Goal: Task Accomplishment & Management: Complete application form

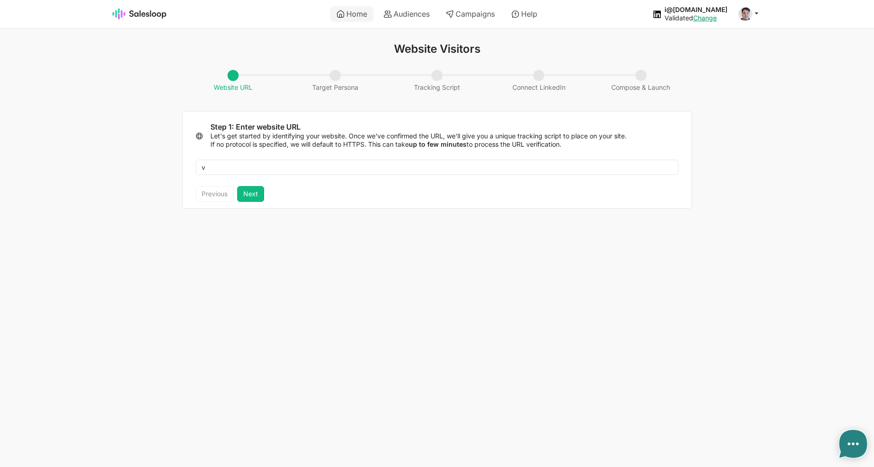
type textarea "x"
type input "ve"
type textarea "x"
type input "ver"
type textarea "x"
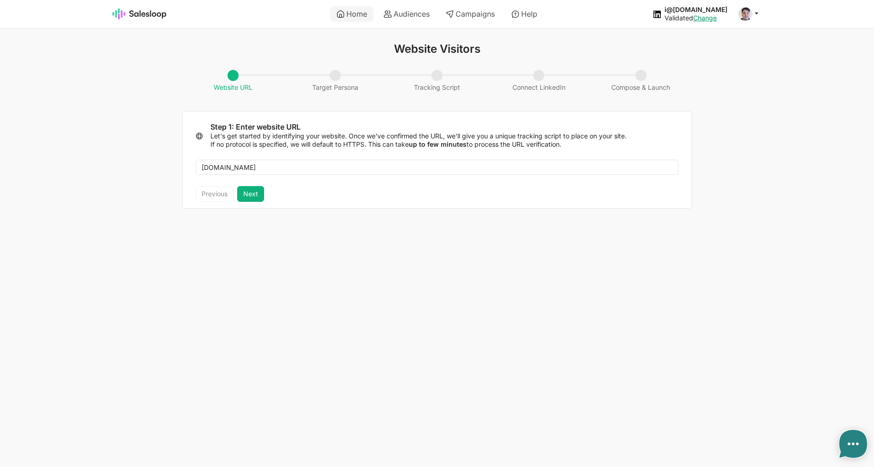
type input "[DOMAIN_NAME]"
click at [258, 196] on button "Next" at bounding box center [250, 194] width 27 height 16
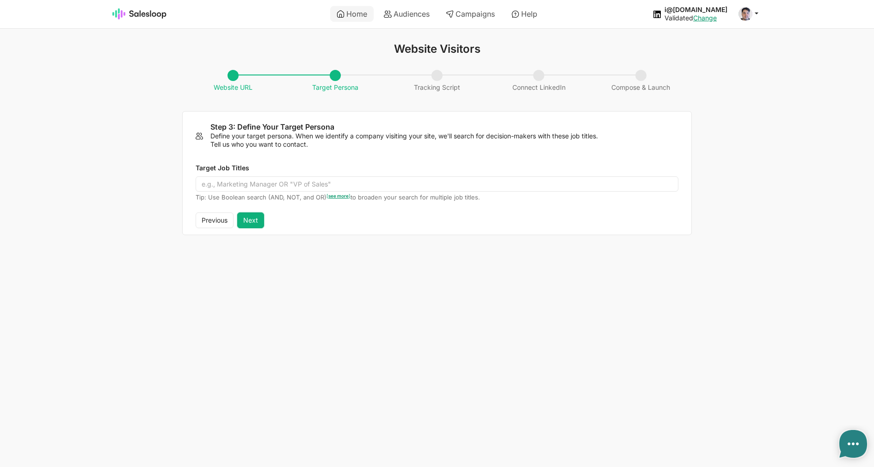
click at [257, 216] on button "Next" at bounding box center [250, 220] width 27 height 16
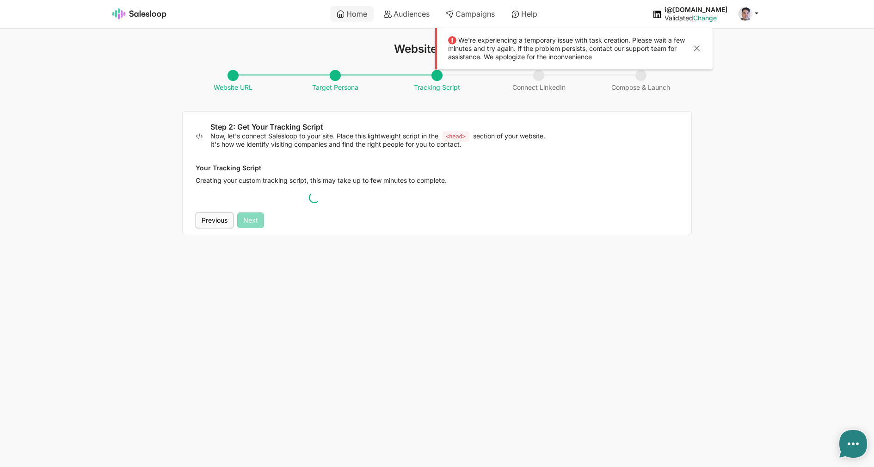
click at [214, 218] on button "Previous" at bounding box center [215, 220] width 38 height 16
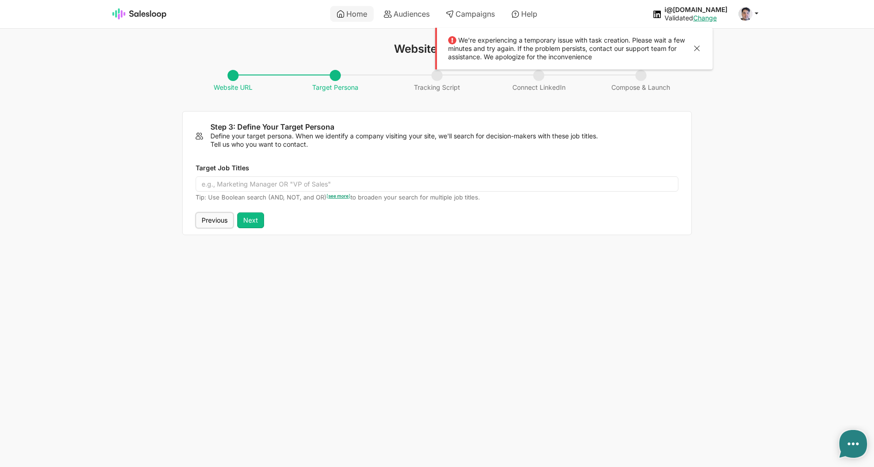
click at [214, 218] on button "Previous" at bounding box center [215, 220] width 38 height 16
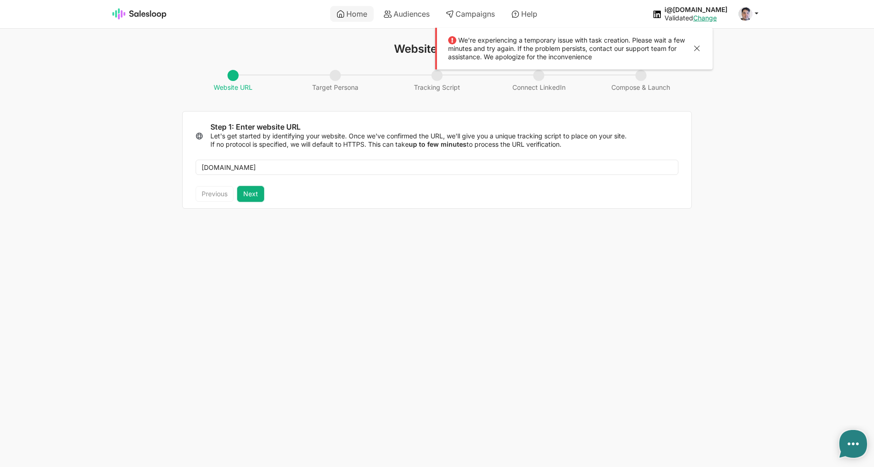
click at [250, 194] on button "Next" at bounding box center [250, 194] width 27 height 16
click at [700, 41] on div "We're experiencing a temporary issue with task creation. Please wait a few minu…" at bounding box center [573, 49] width 277 height 42
click at [698, 43] on div "We're experiencing a temporary issue with task creation. Please wait a few minu…" at bounding box center [573, 49] width 277 height 42
click at [698, 49] on div at bounding box center [696, 49] width 11 height 12
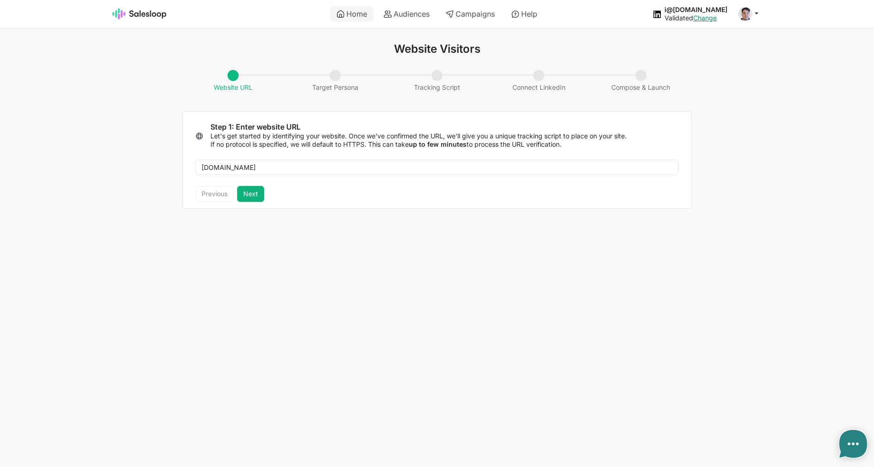
click at [249, 194] on button "Next" at bounding box center [250, 194] width 27 height 16
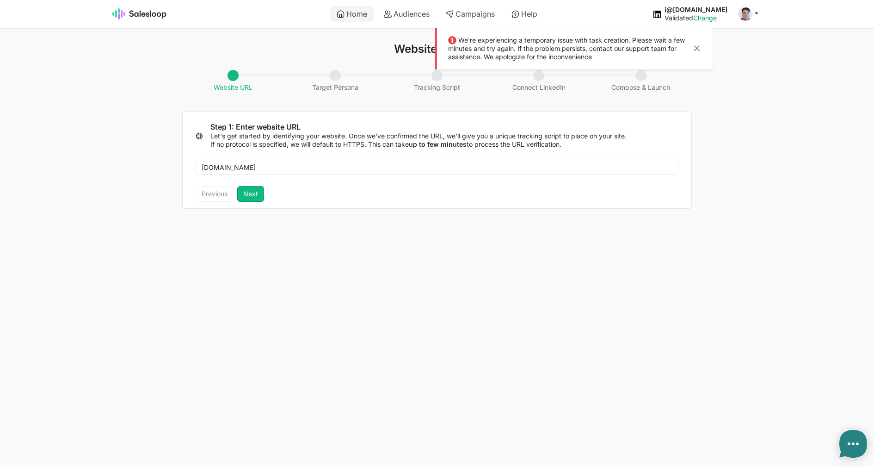
click at [697, 49] on div at bounding box center [696, 49] width 11 height 12
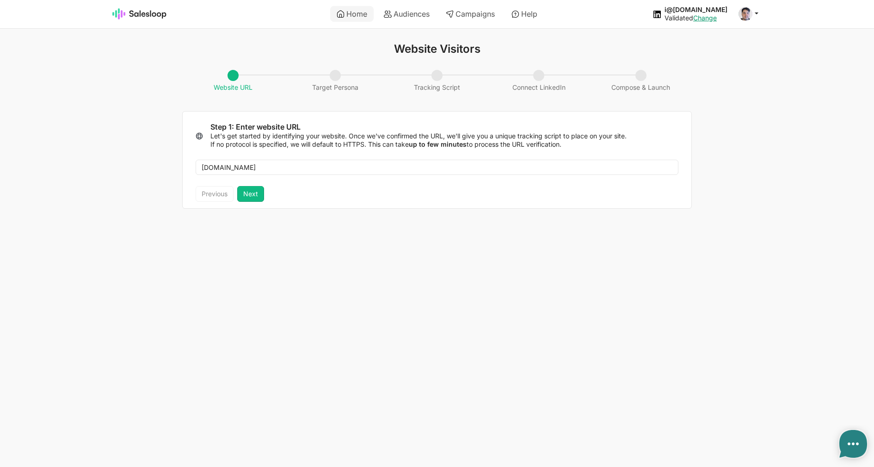
type textarea "x"
click at [255, 190] on button "Next" at bounding box center [250, 194] width 27 height 16
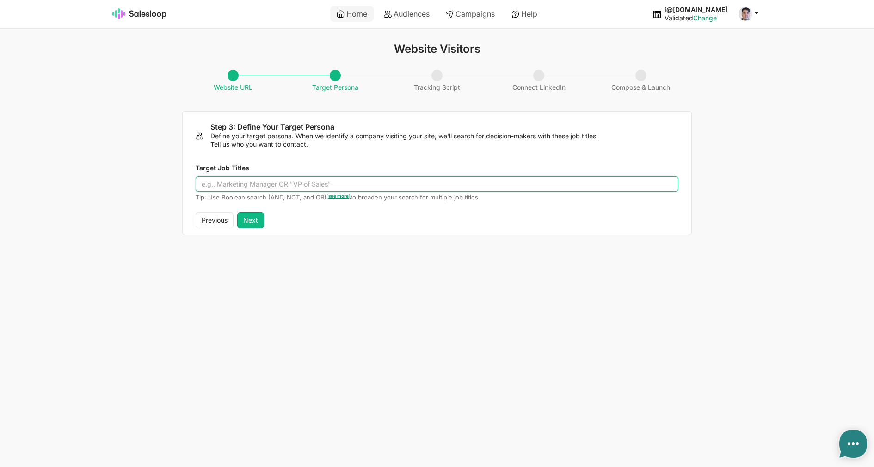
click at [259, 182] on input "Target Job Titles" at bounding box center [437, 184] width 483 height 16
type input "Developer"
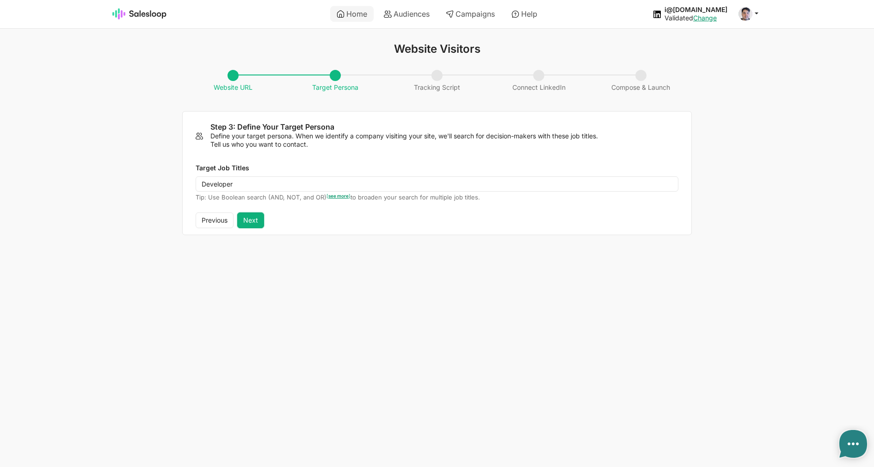
click at [254, 223] on button "Next" at bounding box center [250, 220] width 27 height 16
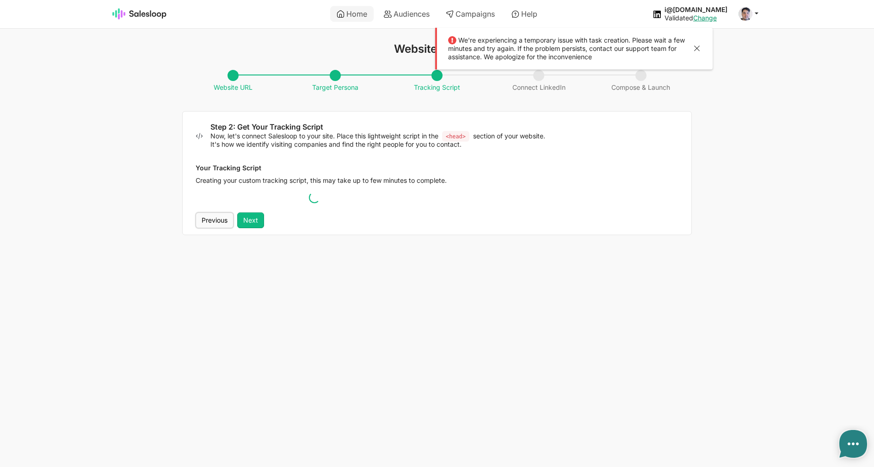
click at [211, 217] on button "Previous" at bounding box center [215, 220] width 38 height 16
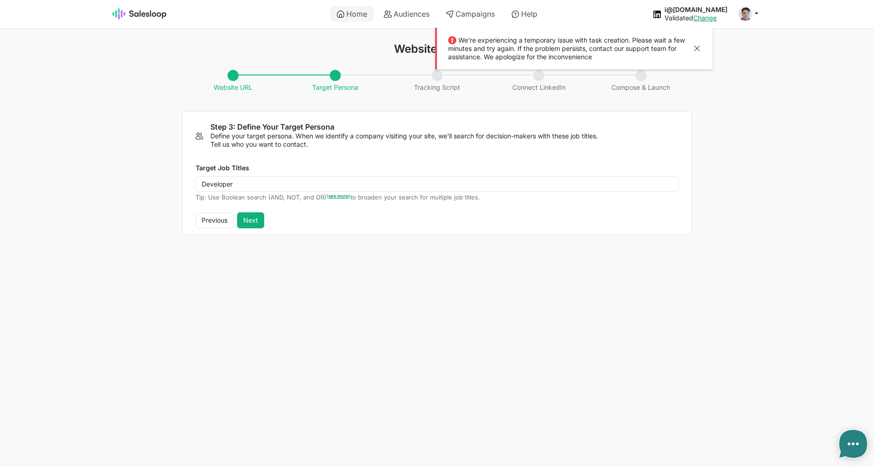
click at [241, 217] on button "Next" at bounding box center [250, 220] width 27 height 16
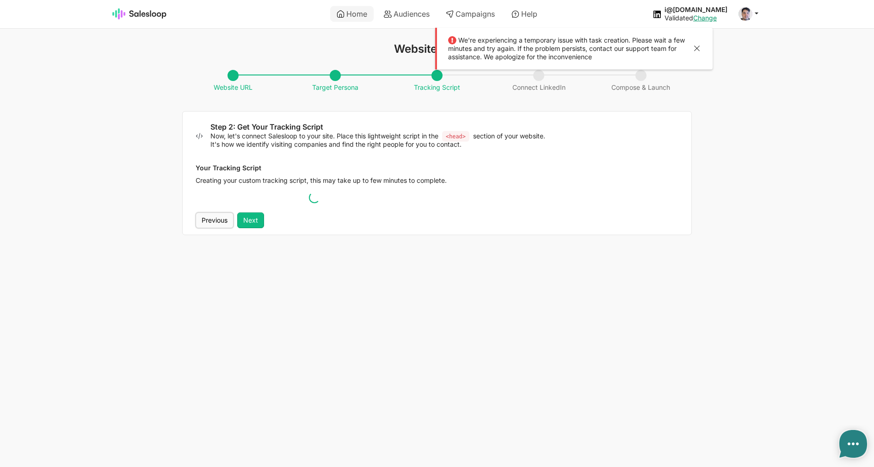
click at [214, 216] on button "Previous" at bounding box center [215, 220] width 38 height 16
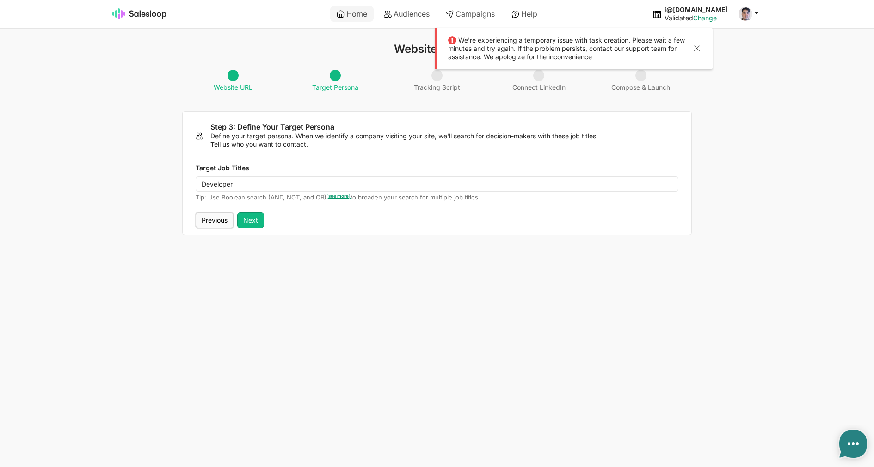
click at [214, 216] on button "Previous" at bounding box center [215, 220] width 38 height 16
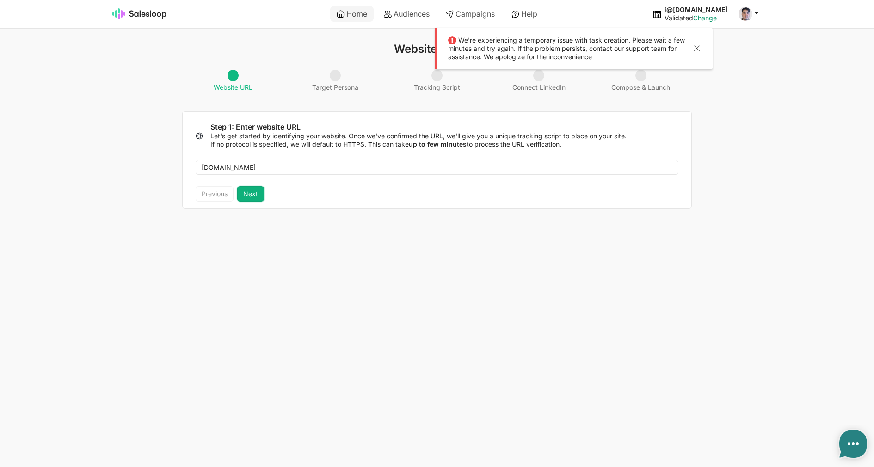
click at [242, 196] on button "Next" at bounding box center [250, 194] width 27 height 16
click at [696, 48] on div at bounding box center [696, 49] width 11 height 12
click at [260, 190] on button "Next" at bounding box center [250, 194] width 27 height 16
click at [695, 52] on div at bounding box center [696, 49] width 11 height 12
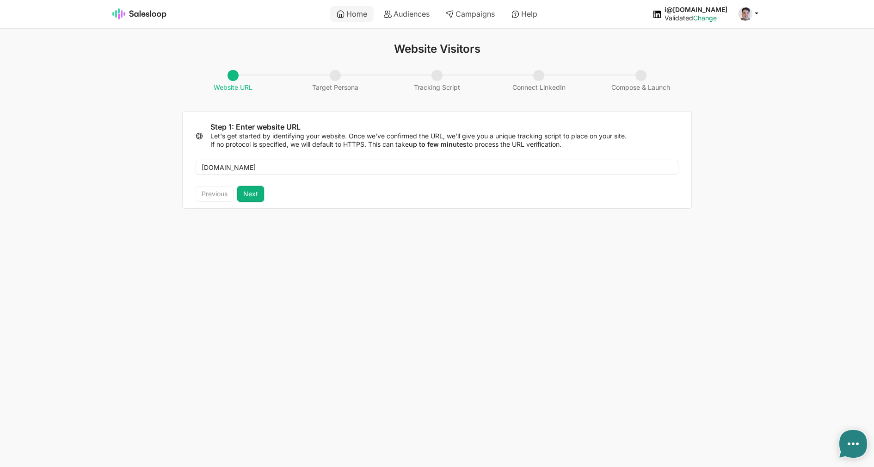
click at [241, 191] on button "Next" at bounding box center [250, 194] width 27 height 16
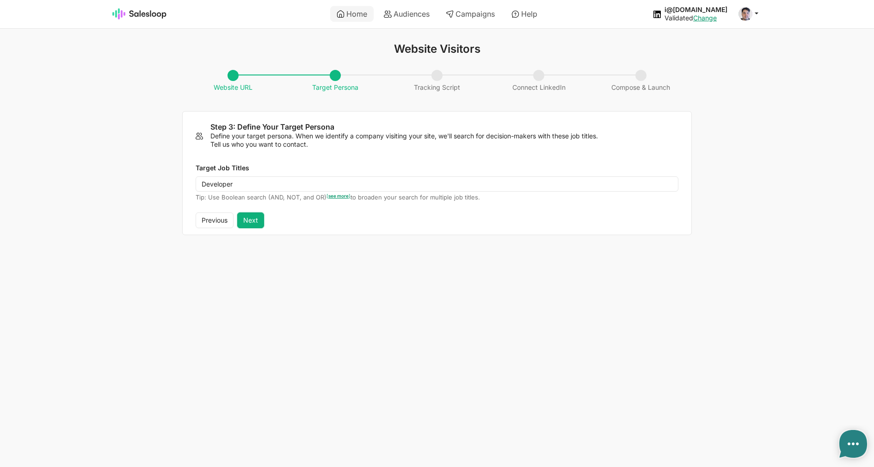
click at [245, 217] on button "Next" at bounding box center [250, 220] width 27 height 16
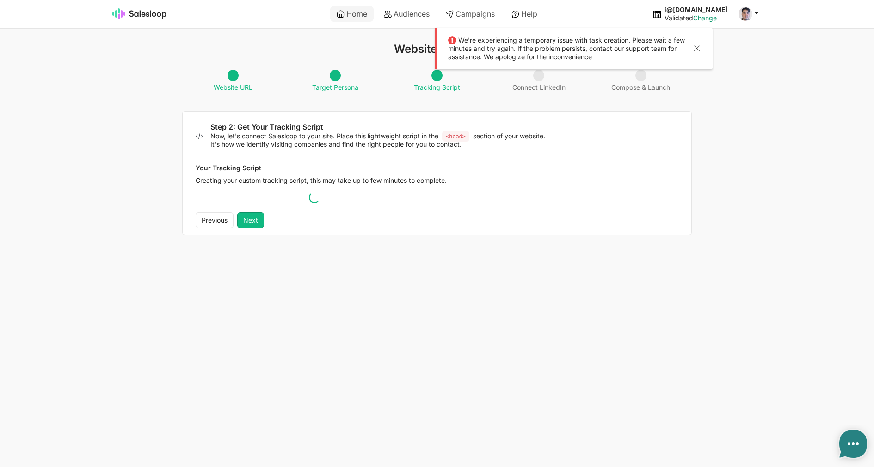
click at [215, 207] on div "Your Tracking Script Creating your custom tracking script, this may take up to …" at bounding box center [437, 180] width 509 height 64
click at [215, 220] on button "Previous" at bounding box center [215, 220] width 38 height 16
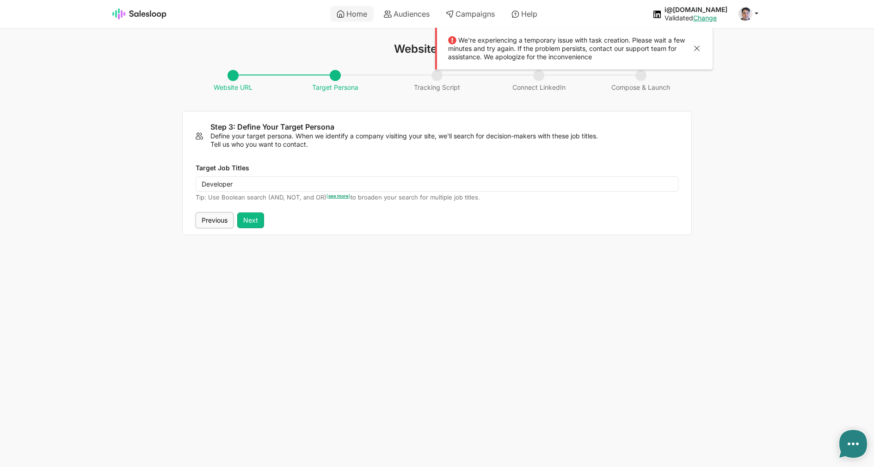
click at [215, 220] on button "Previous" at bounding box center [215, 220] width 38 height 16
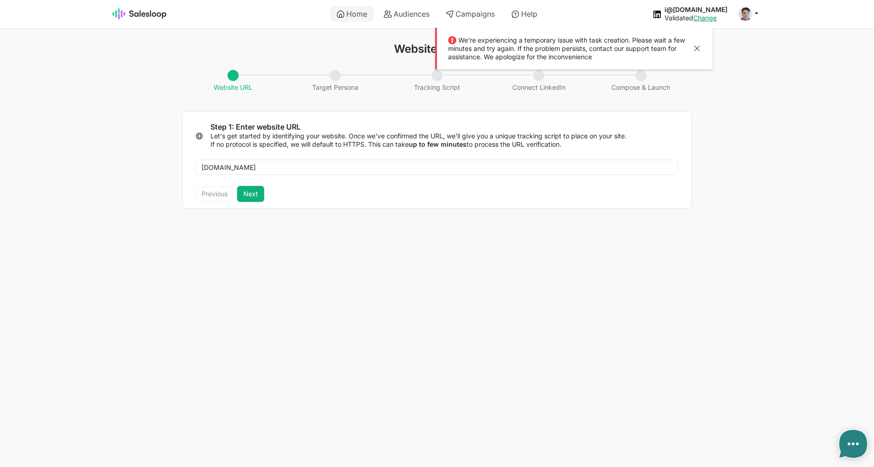
click at [256, 189] on button "Next" at bounding box center [250, 194] width 27 height 16
click at [698, 46] on div at bounding box center [696, 49] width 11 height 12
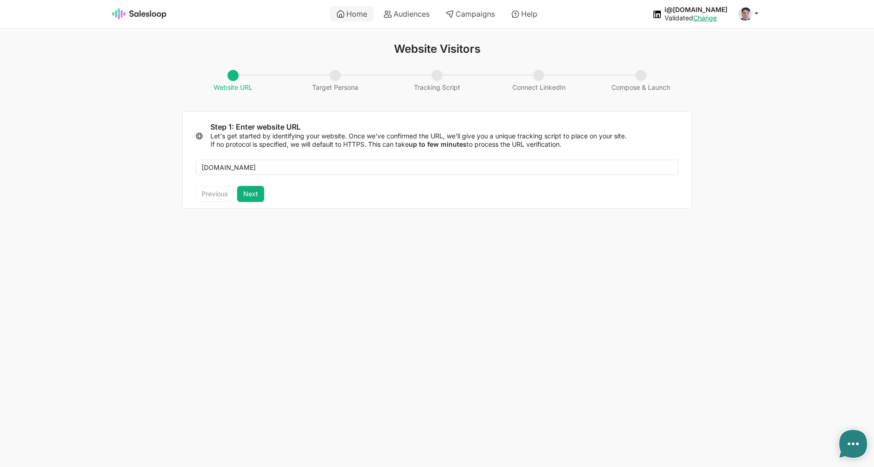
click at [253, 198] on button "Next" at bounding box center [250, 194] width 27 height 16
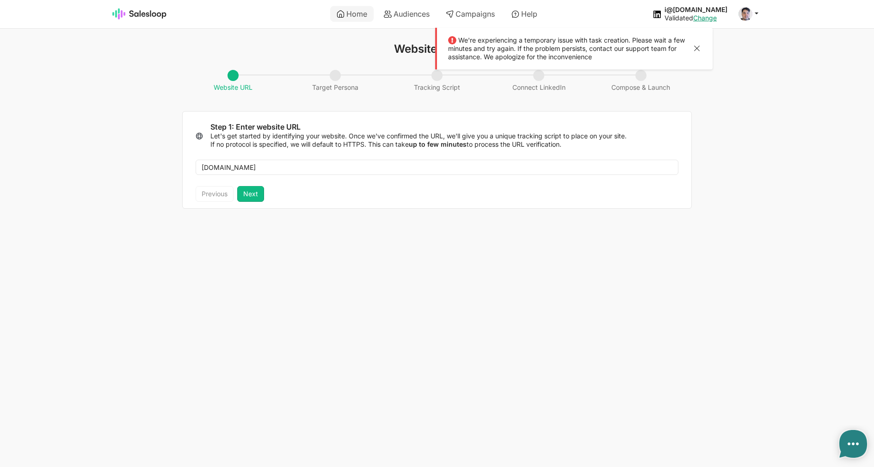
click at [701, 46] on div at bounding box center [696, 49] width 11 height 12
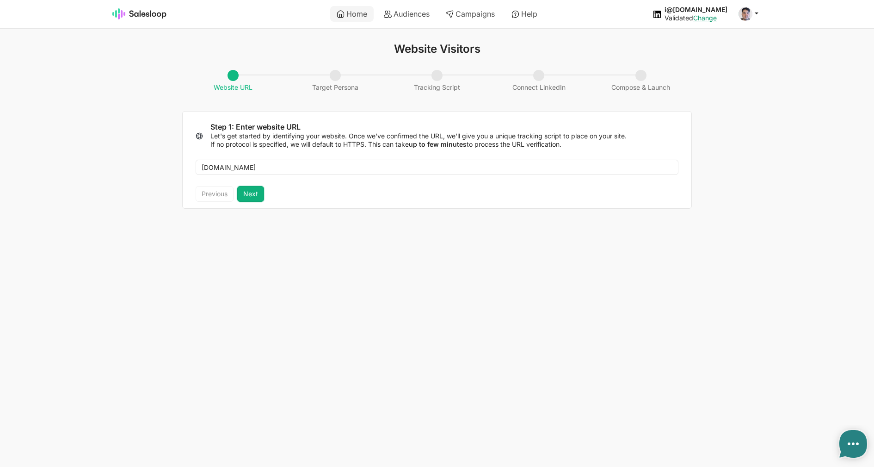
click at [257, 191] on button "Next" at bounding box center [250, 194] width 27 height 16
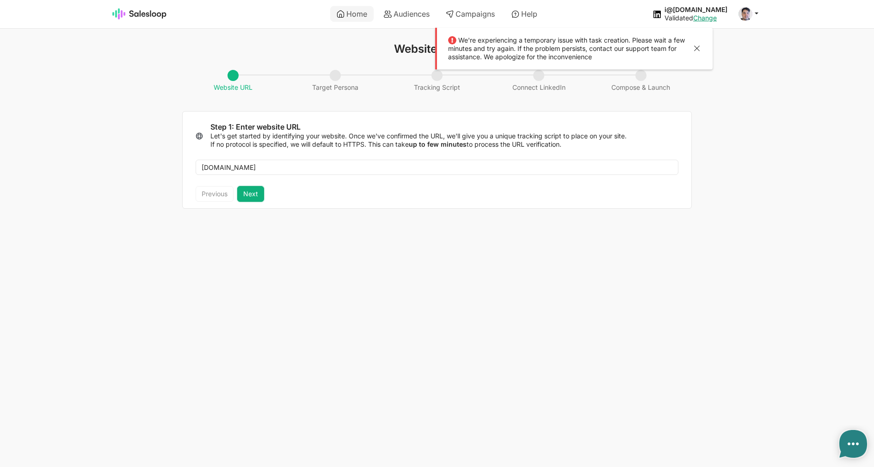
click at [242, 191] on button "Next" at bounding box center [250, 194] width 27 height 16
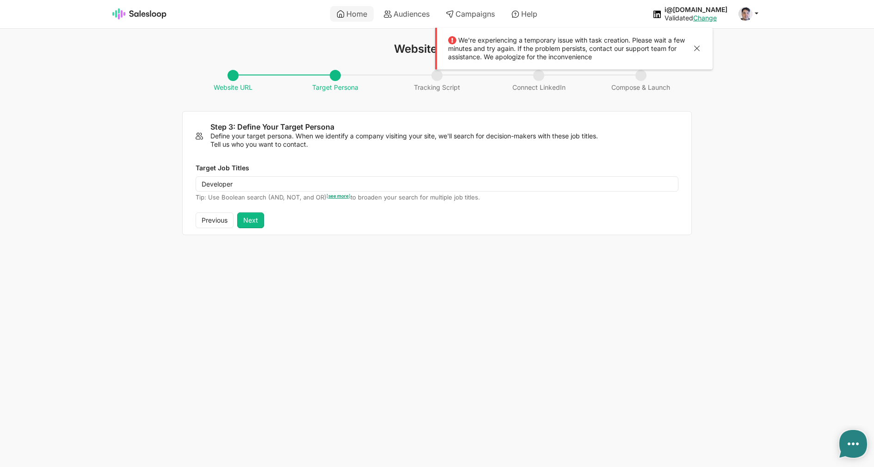
click at [247, 212] on div "Target Job Titles Developer Tip: Use Boolean search (AND, NOT, and OR) [ see mo…" at bounding box center [437, 180] width 509 height 64
click at [252, 216] on button "Next" at bounding box center [250, 220] width 27 height 16
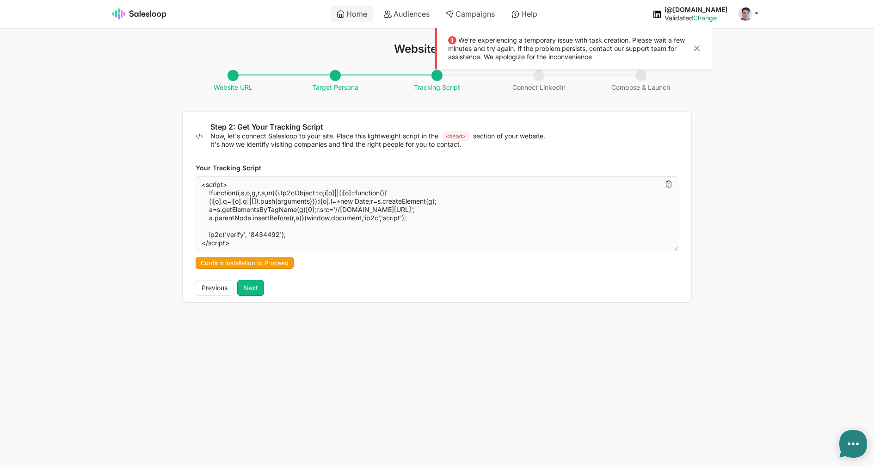
click at [699, 48] on div at bounding box center [696, 49] width 11 height 12
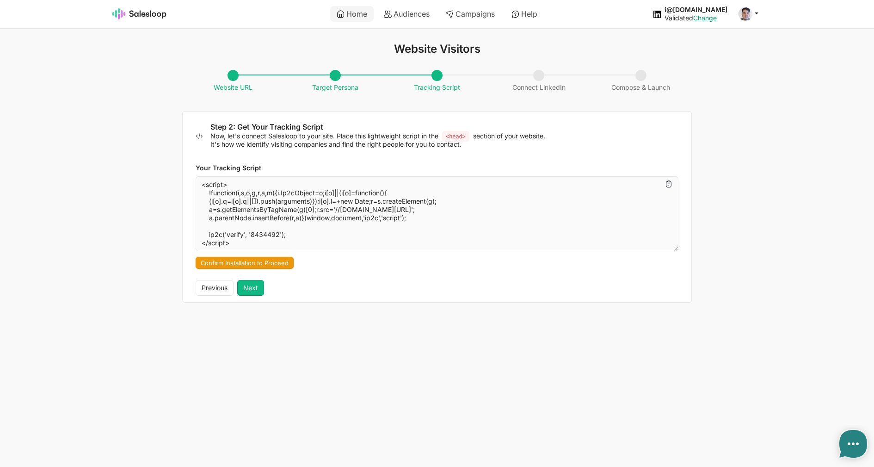
click at [271, 264] on button "Confirm Installation to Proceed" at bounding box center [245, 263] width 98 height 12
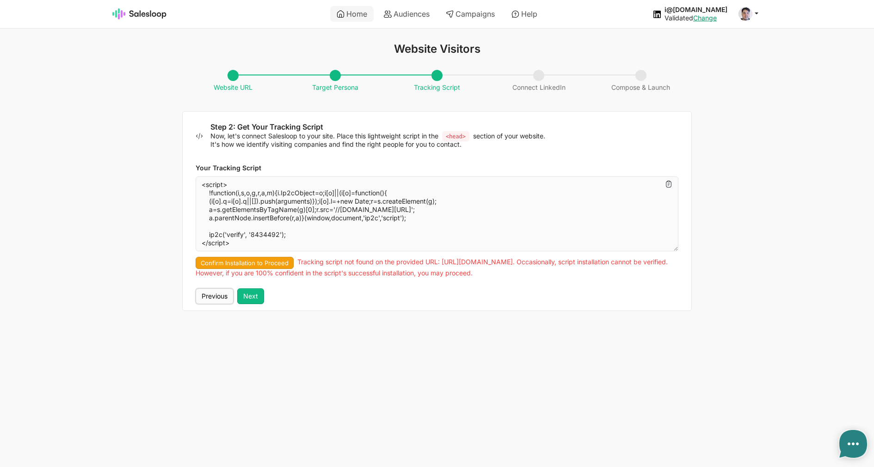
click at [216, 294] on button "Previous" at bounding box center [215, 296] width 38 height 16
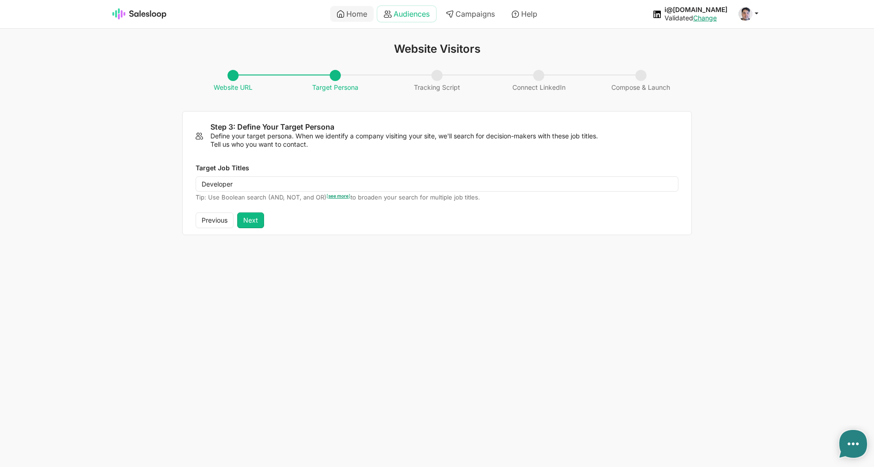
click at [404, 10] on link "Audiences" at bounding box center [406, 14] width 59 height 16
type textarea "x"
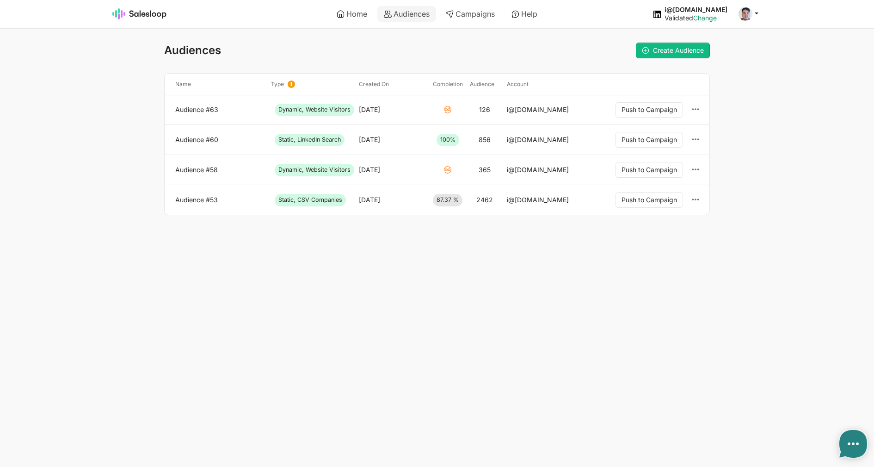
type textarea "x"
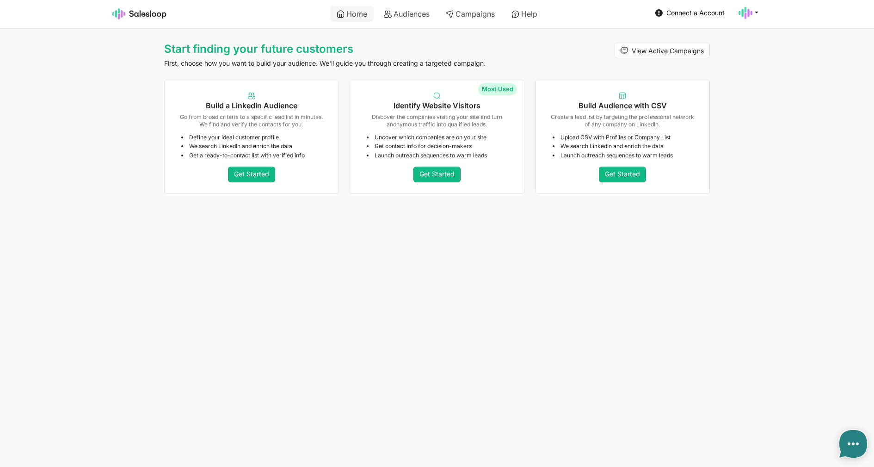
type textarea "x"
click at [424, 172] on link "Get Started" at bounding box center [436, 174] width 47 height 16
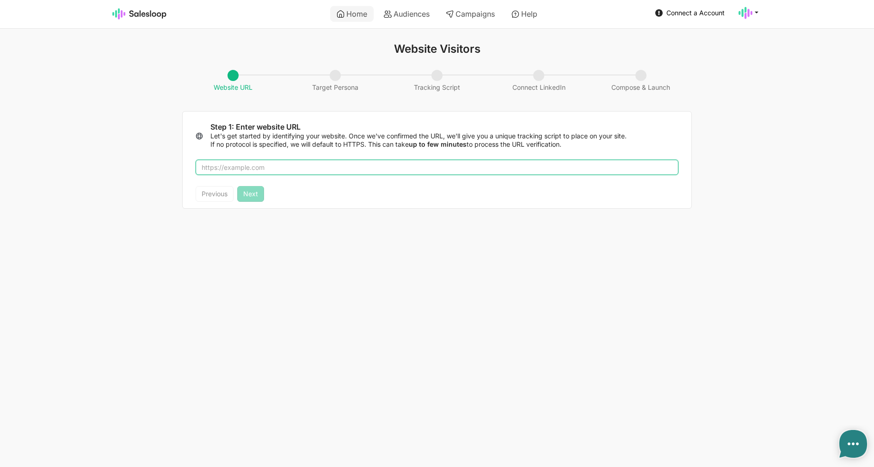
click at [355, 169] on input "text" at bounding box center [437, 168] width 483 height 16
type input "[DOMAIN_NAME]"
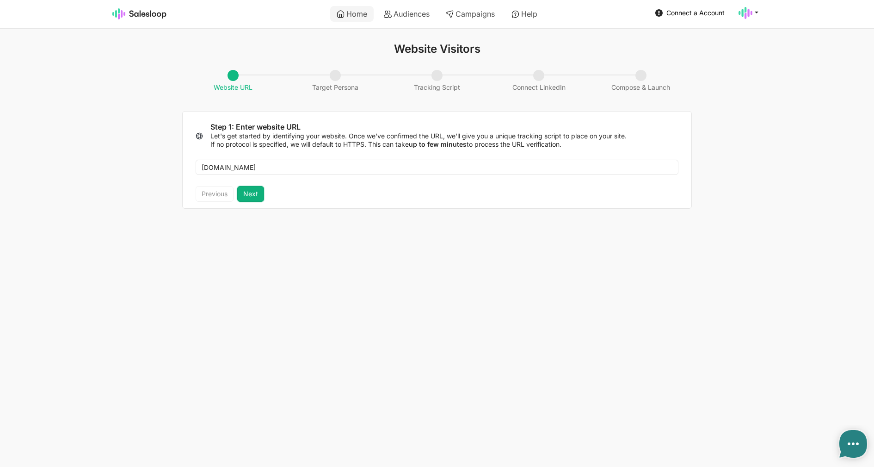
click at [253, 194] on button "Next" at bounding box center [250, 194] width 27 height 16
type textarea "x"
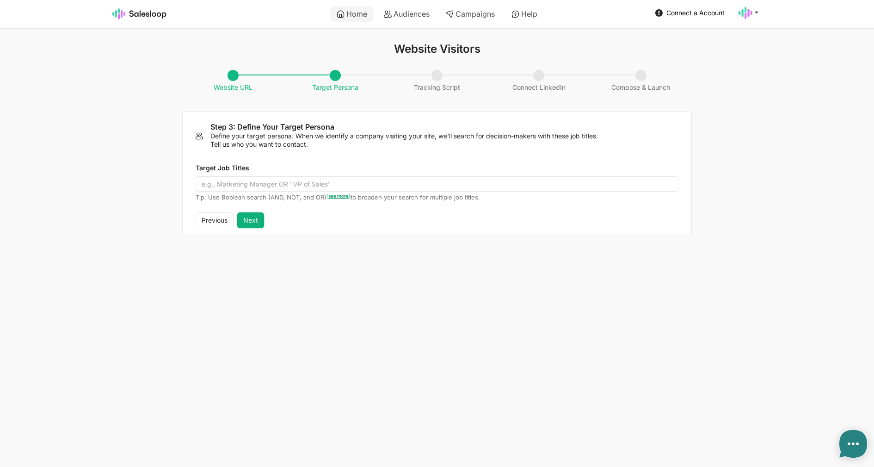
click at [252, 215] on button "Next" at bounding box center [250, 220] width 27 height 16
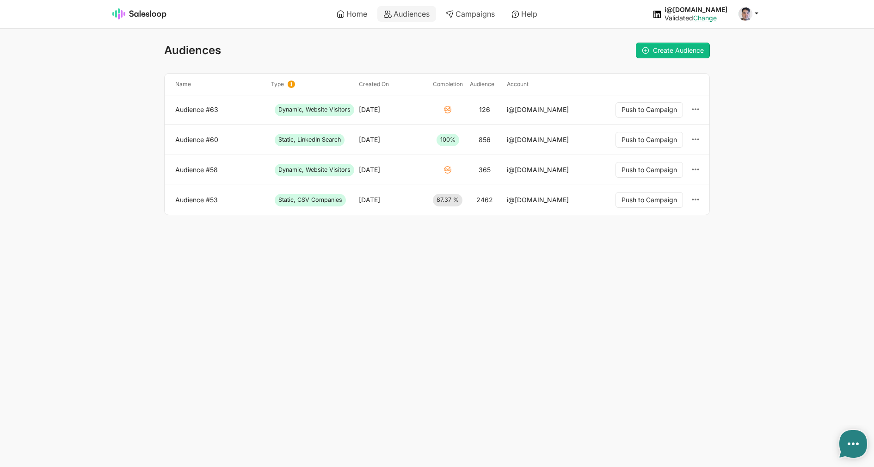
type textarea "x"
